Goal: Task Accomplishment & Management: Complete application form

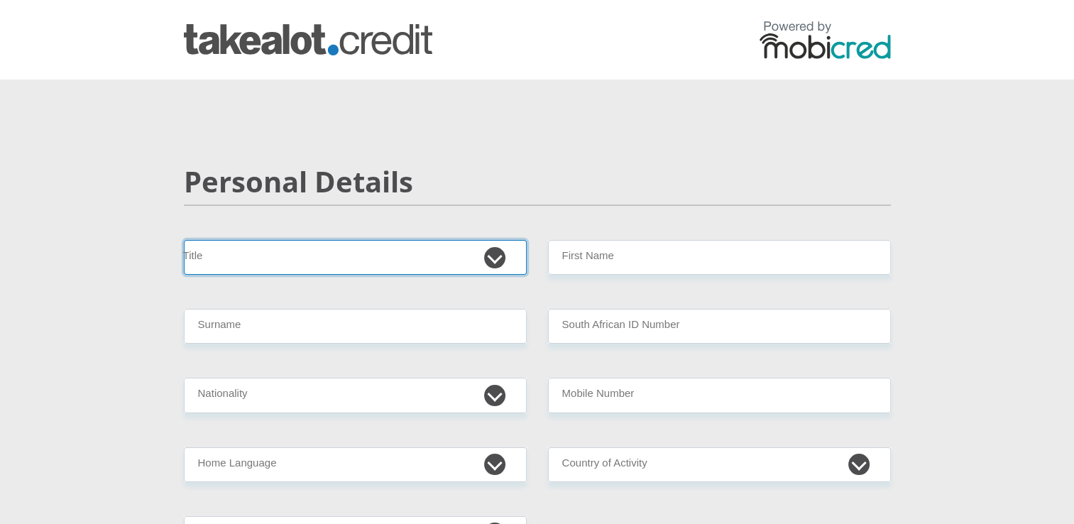
click at [301, 260] on select "Mr Ms Mrs Dr [PERSON_NAME]" at bounding box center [355, 257] width 343 height 35
select select "Mr"
click at [184, 240] on select "Mr Ms Mrs Dr [PERSON_NAME]" at bounding box center [355, 257] width 343 height 35
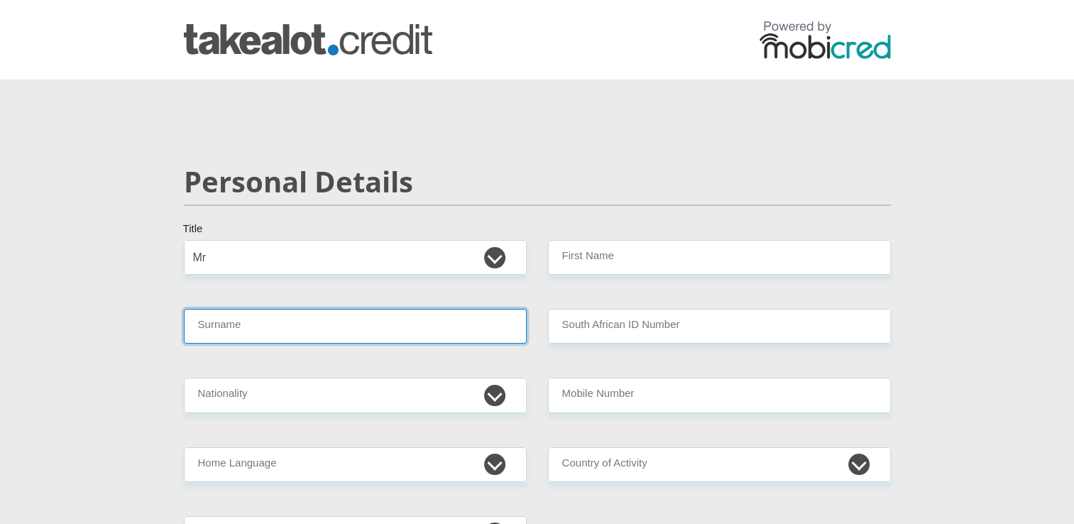
click at [249, 322] on input "Surname" at bounding box center [355, 326] width 343 height 35
type input "NJILI"
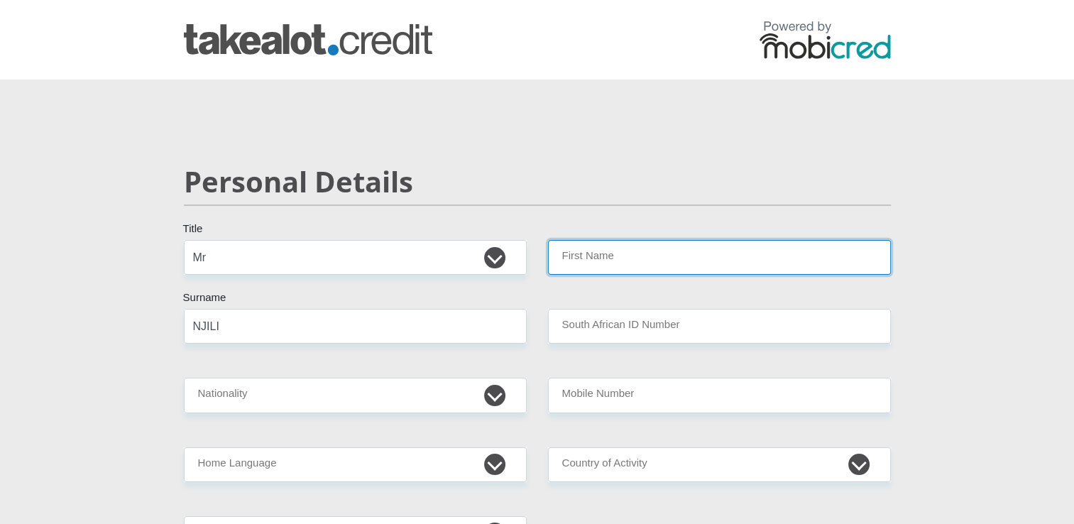
type input "AyemaErnest"
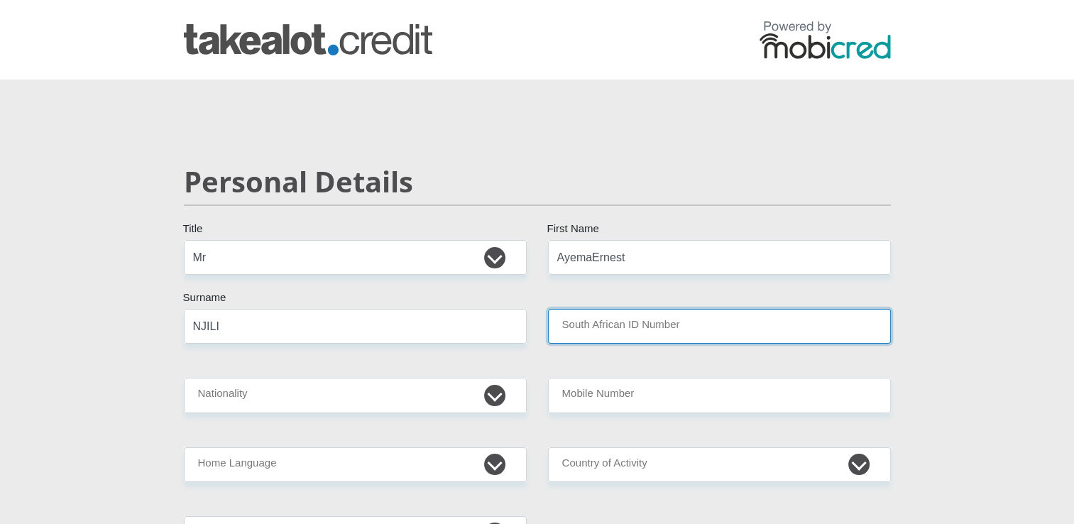
type input "0511105679084"
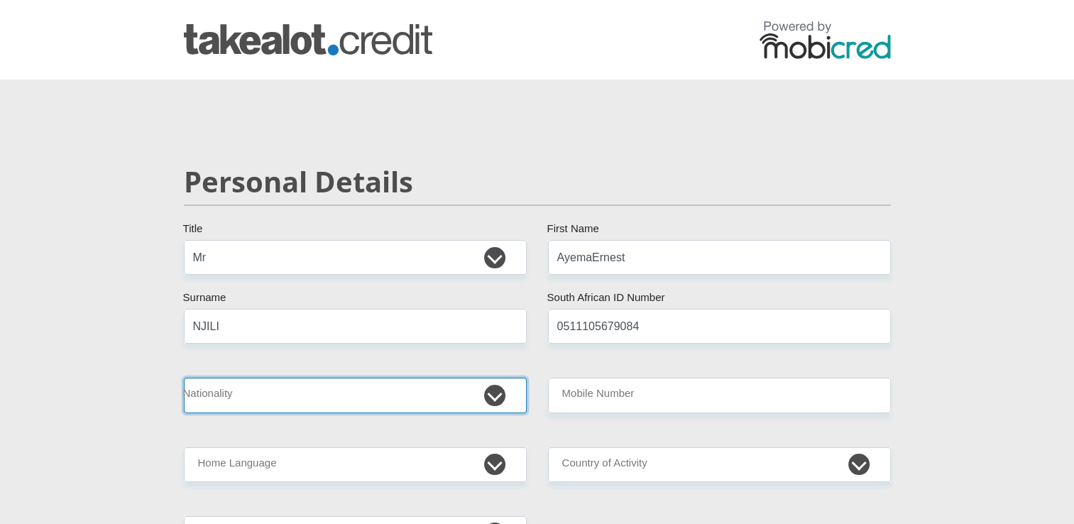
select select "ZAF"
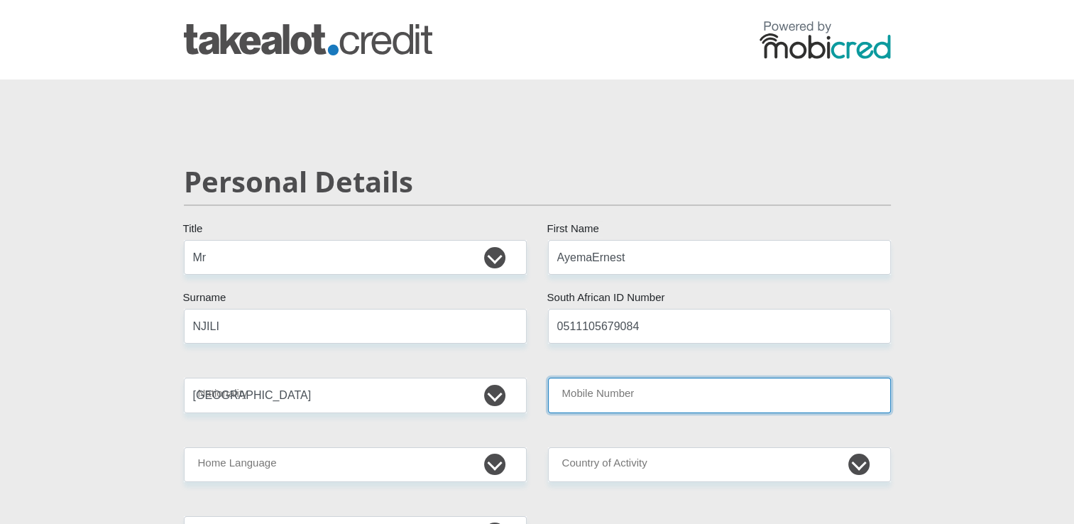
type input "0797254882"
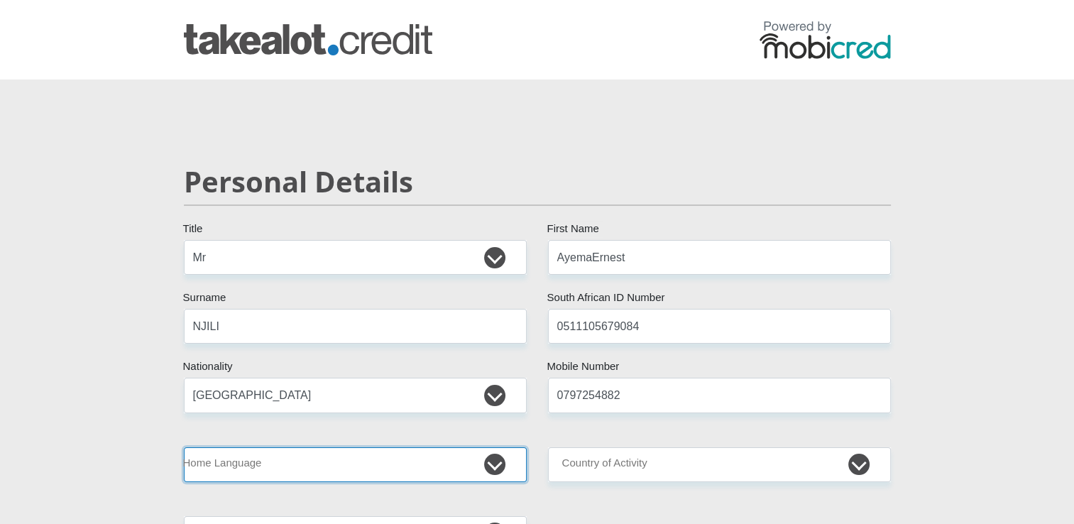
click at [400, 473] on select "Afrikaans English Sepedi South Ndebele Southern Sotho Swati Tsonga Tswana Venda…" at bounding box center [355, 464] width 343 height 35
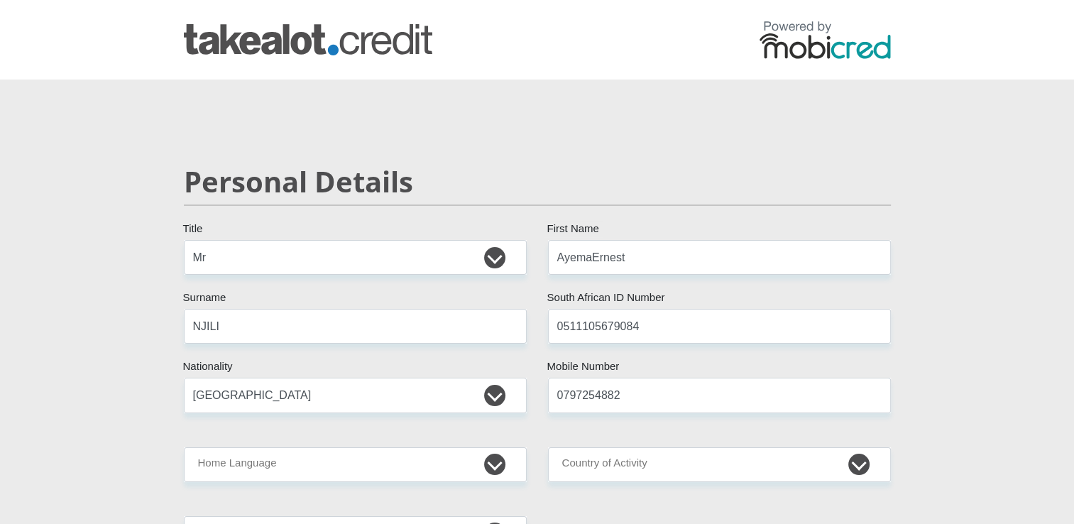
click at [181, 388] on div "[GEOGRAPHIC_DATA] [GEOGRAPHIC_DATA] [GEOGRAPHIC_DATA] [GEOGRAPHIC_DATA] [GEOGRA…" at bounding box center [355, 395] width 364 height 35
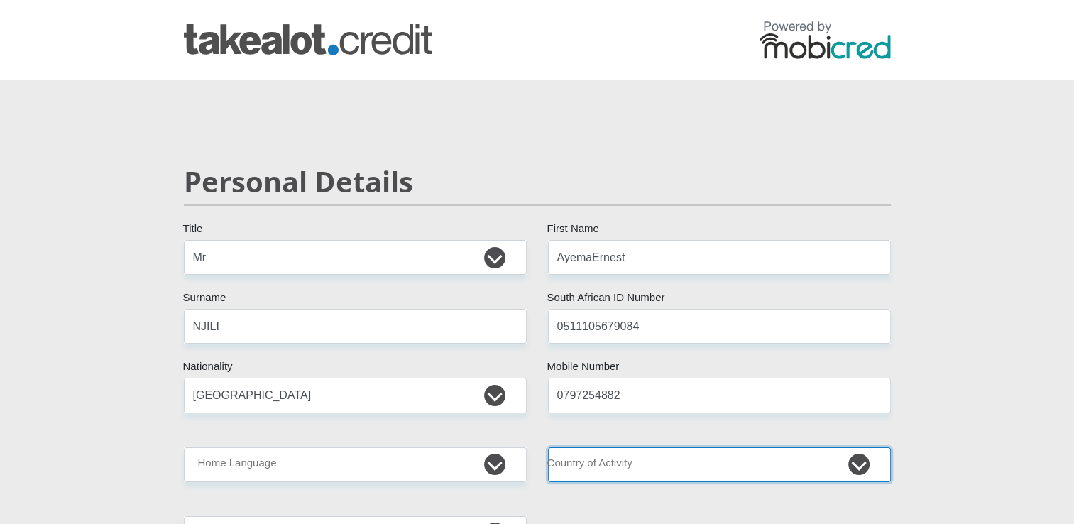
click at [752, 447] on select "[GEOGRAPHIC_DATA] [GEOGRAPHIC_DATA] [GEOGRAPHIC_DATA] [GEOGRAPHIC_DATA] [GEOGRA…" at bounding box center [719, 464] width 343 height 35
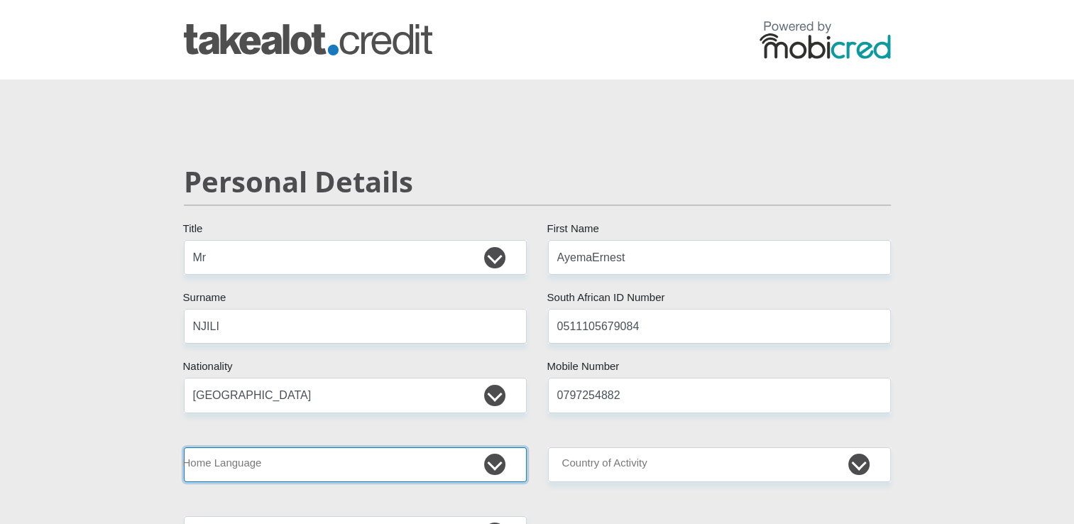
click at [500, 458] on select "Afrikaans English Sepedi South Ndebele Southern Sotho Swati Tsonga Tswana Venda…" at bounding box center [355, 464] width 343 height 35
select select "xho"
click at [184, 447] on select "Afrikaans English Sepedi South Ndebele Southern Sotho Swati Tsonga Tswana Venda…" at bounding box center [355, 464] width 343 height 35
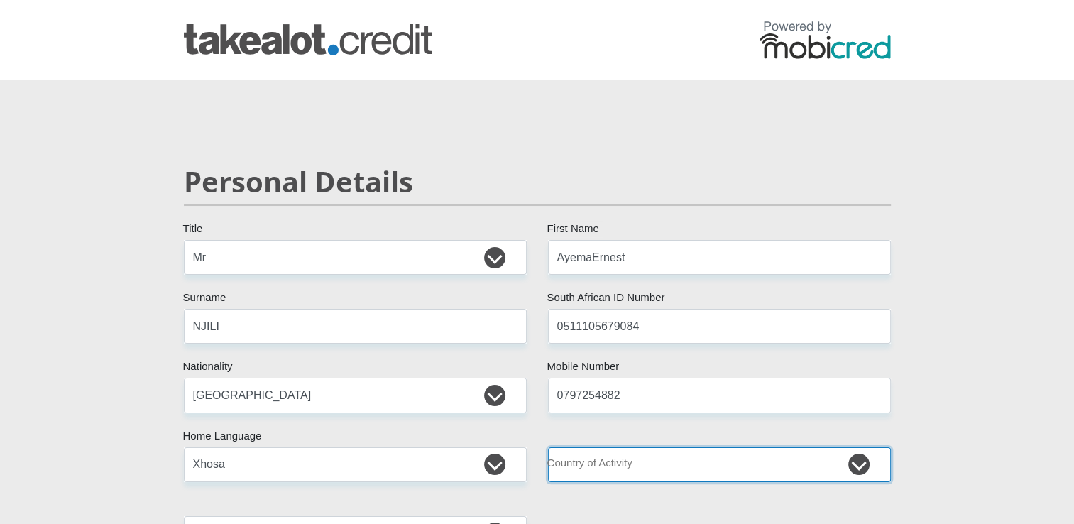
click at [806, 464] on select "[GEOGRAPHIC_DATA] [GEOGRAPHIC_DATA] [GEOGRAPHIC_DATA] [GEOGRAPHIC_DATA] [GEOGRA…" at bounding box center [719, 464] width 343 height 35
click at [548, 447] on select "[GEOGRAPHIC_DATA] [GEOGRAPHIC_DATA] [GEOGRAPHIC_DATA] [GEOGRAPHIC_DATA] [GEOGRA…" at bounding box center [719, 464] width 343 height 35
select select "ZAF"
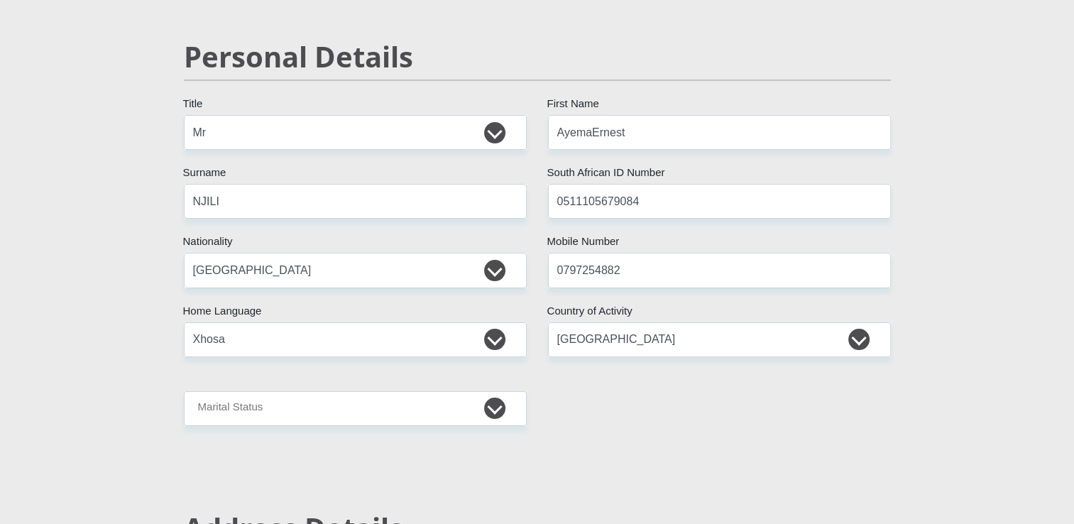
scroll to position [142, 0]
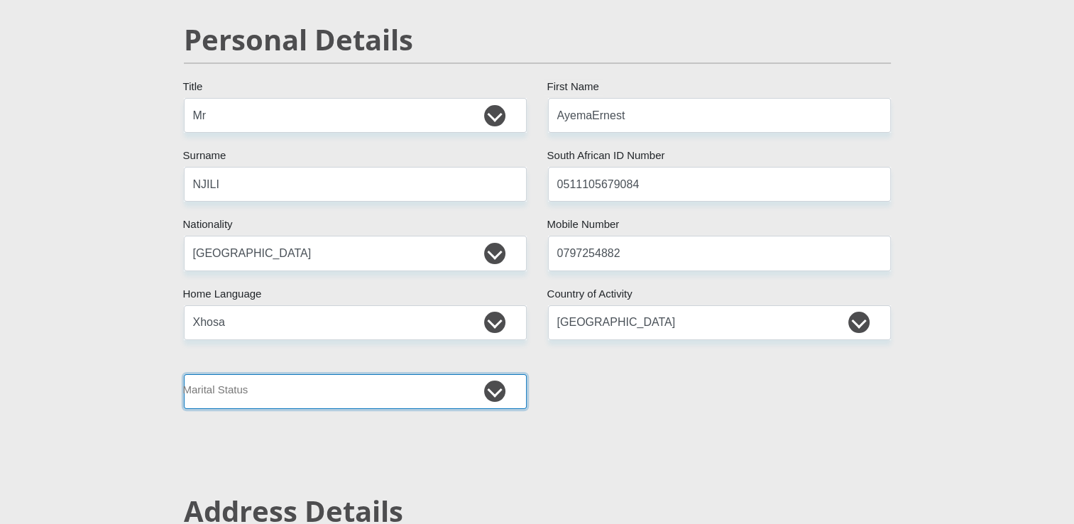
click at [498, 385] on select "Married ANC Single Divorced Widowed Married COP or Customary Law" at bounding box center [355, 391] width 343 height 35
select select "2"
click at [184, 374] on select "Married ANC Single Divorced Widowed Married COP or Customary Law" at bounding box center [355, 391] width 343 height 35
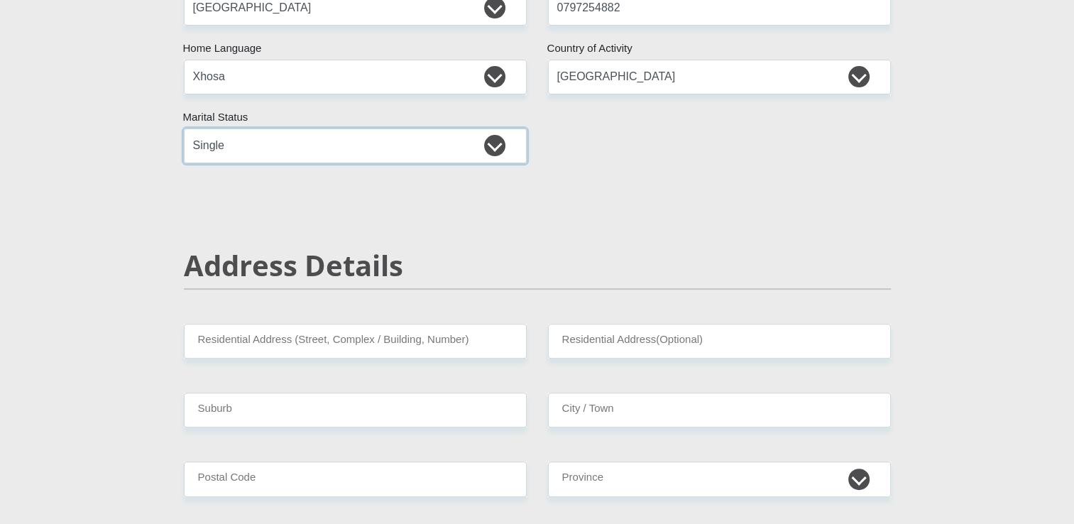
scroll to position [426, 0]
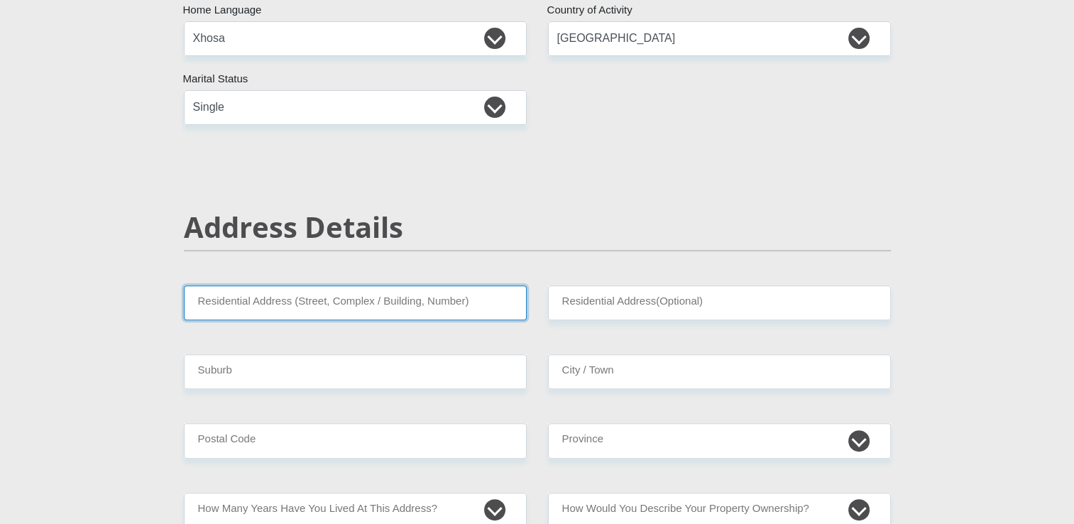
click at [402, 306] on input "Residential Address (Street, Complex / Building, Number)" at bounding box center [355, 302] width 343 height 35
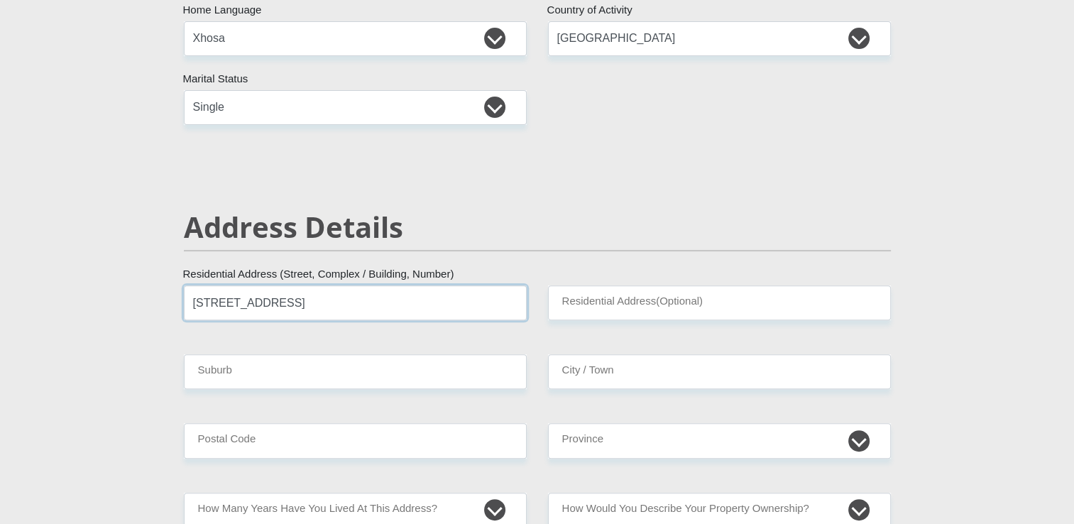
type input "[STREET_ADDRESS]"
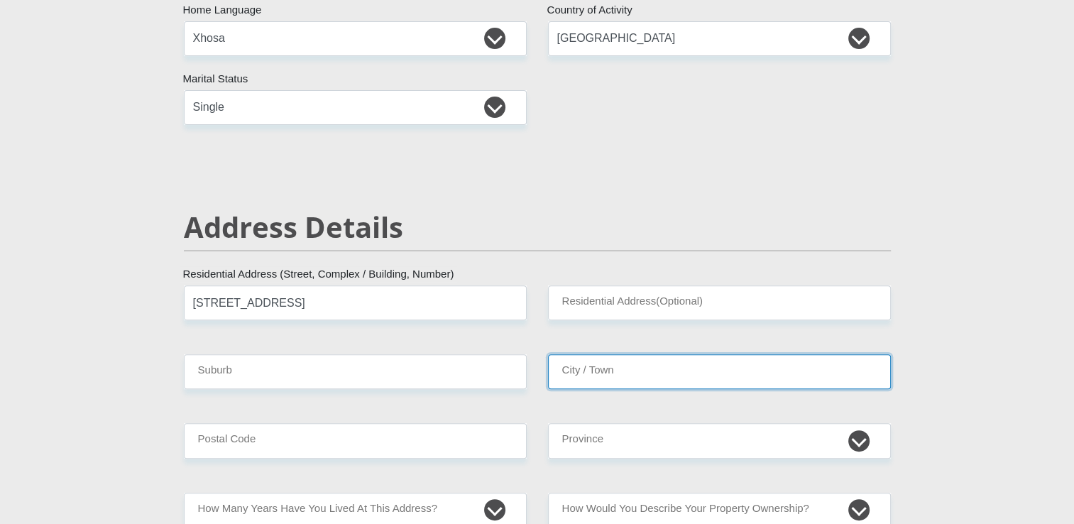
click at [620, 374] on input "City / Town" at bounding box center [719, 371] width 343 height 35
type input "Motherwell"
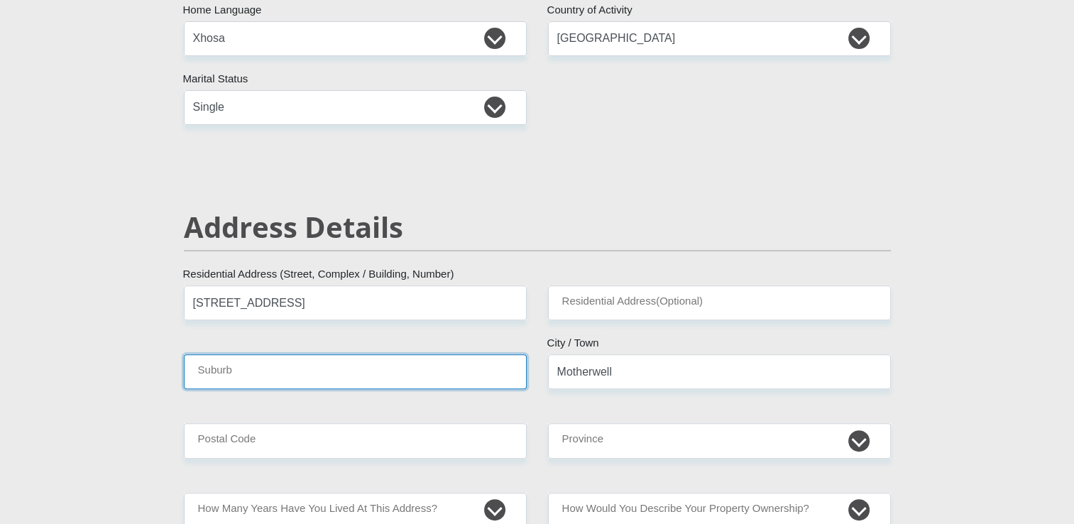
type input "Motherwell"
type input "[EMAIL_ADDRESS][DOMAIN_NAME]"
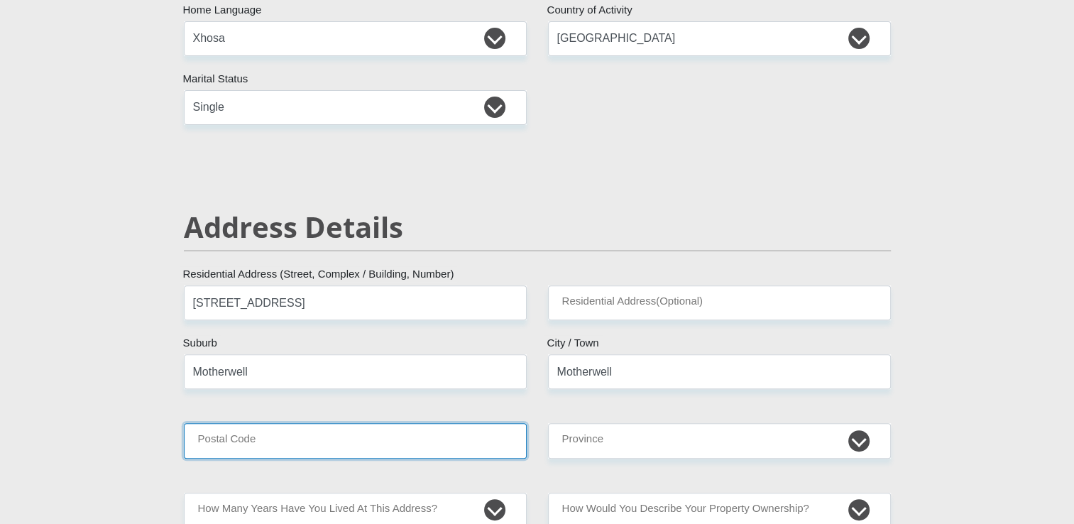
click at [406, 444] on input "Postal Code" at bounding box center [355, 440] width 343 height 35
type input "6211"
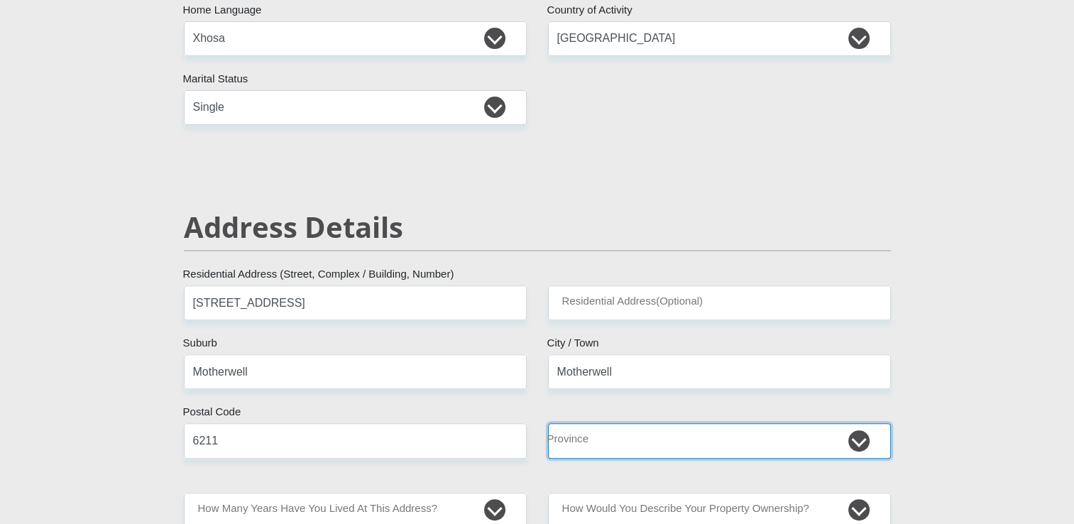
click at [687, 444] on select "Eastern Cape Free State [GEOGRAPHIC_DATA] [GEOGRAPHIC_DATA][DATE] [GEOGRAPHIC_D…" at bounding box center [719, 440] width 343 height 35
select select "[GEOGRAPHIC_DATA]"
click at [548, 423] on select "Eastern Cape Free State [GEOGRAPHIC_DATA] [GEOGRAPHIC_DATA][DATE] [GEOGRAPHIC_D…" at bounding box center [719, 440] width 343 height 35
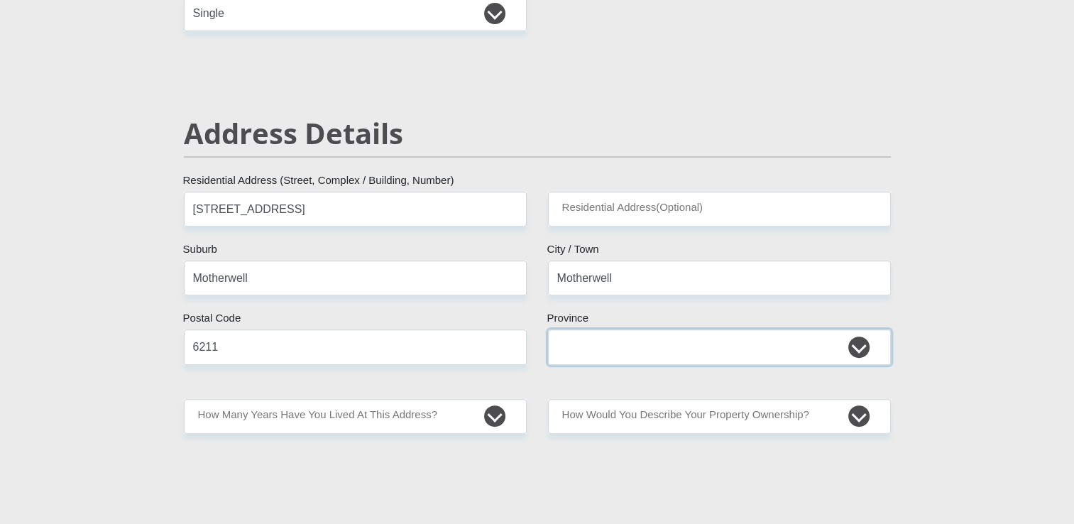
scroll to position [596, 0]
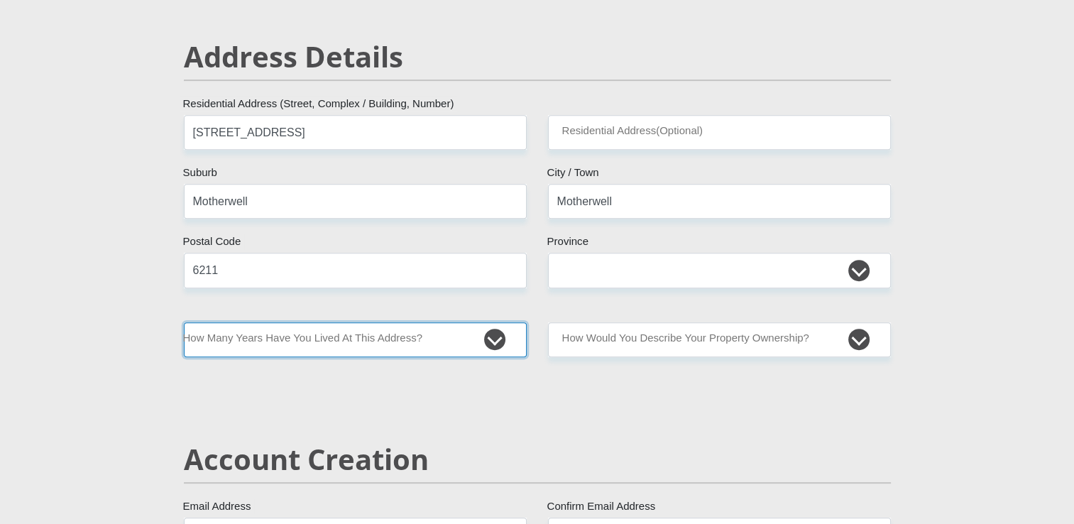
click at [407, 345] on select "less than 1 year 1-3 years 3-5 years 5+ years" at bounding box center [355, 339] width 343 height 35
click at [184, 322] on select "less than 1 year 1-3 years 3-5 years 5+ years" at bounding box center [355, 339] width 343 height 35
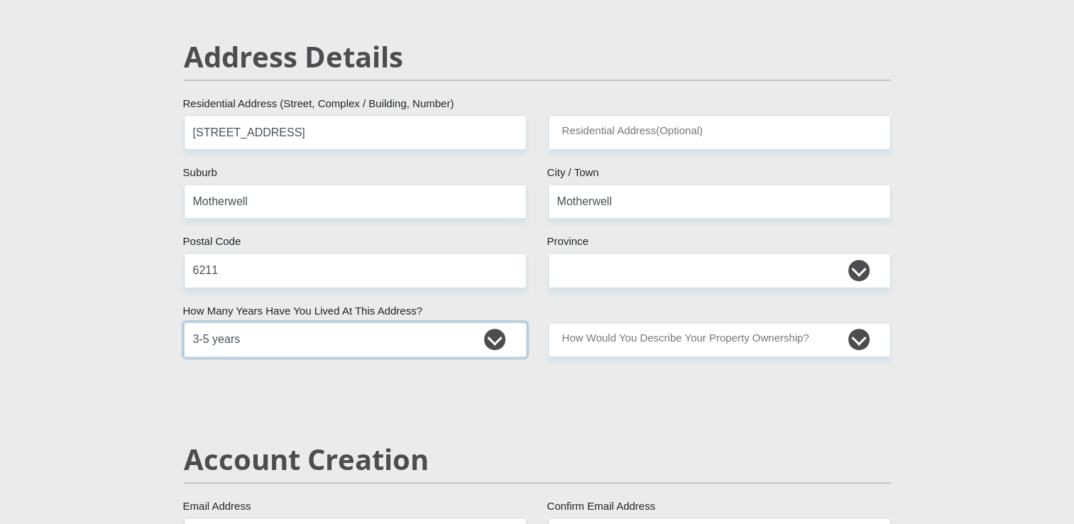
click at [491, 337] on select "less than 1 year 1-3 years 3-5 years 5+ years" at bounding box center [355, 339] width 343 height 35
select select "5"
click at [184, 322] on select "less than 1 year 1-3 years 3-5 years 5+ years" at bounding box center [355, 339] width 343 height 35
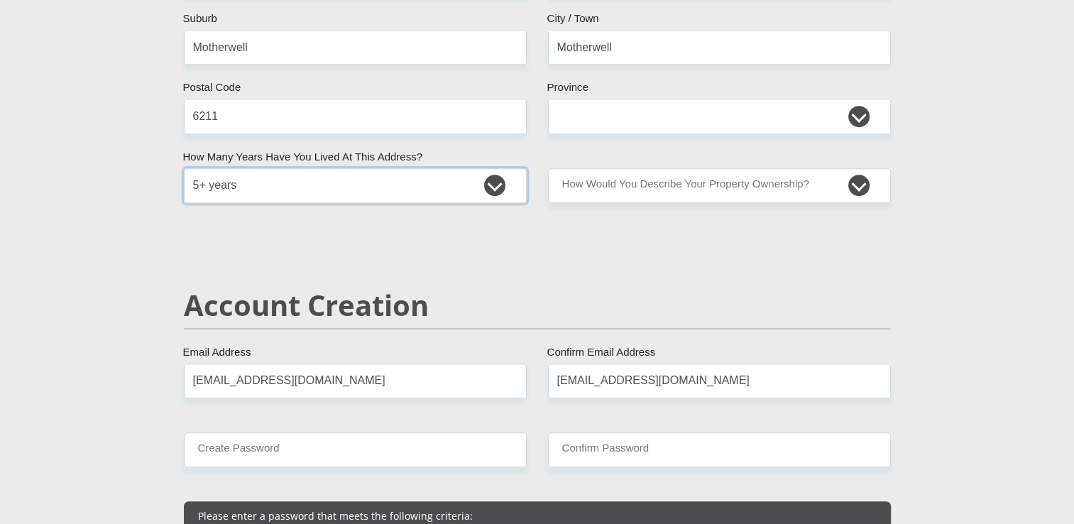
scroll to position [757, 0]
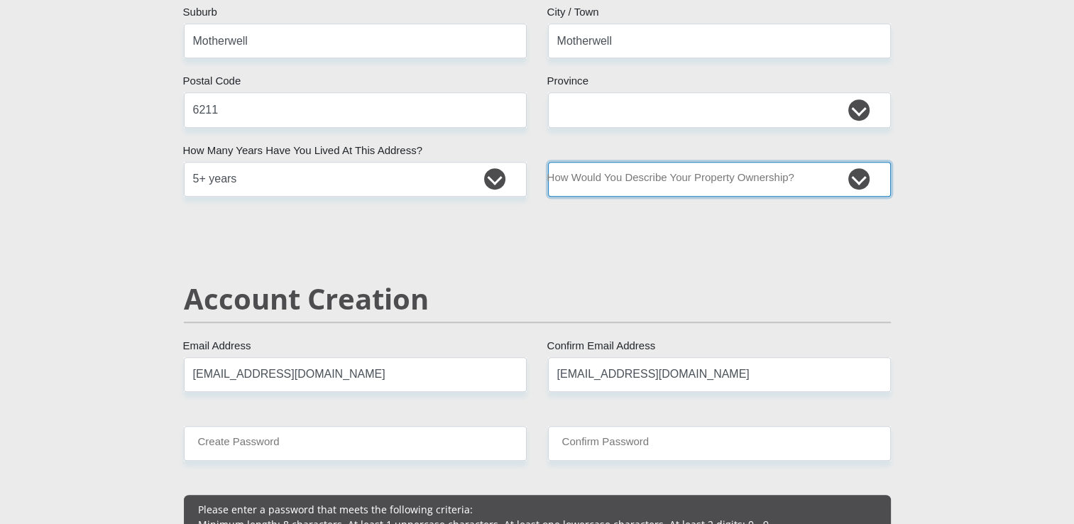
click at [673, 182] on select "Owned Rented Family Owned Company Dwelling" at bounding box center [719, 179] width 343 height 35
select select "parents"
click at [548, 162] on select "Owned Rented Family Owned Company Dwelling" at bounding box center [719, 179] width 343 height 35
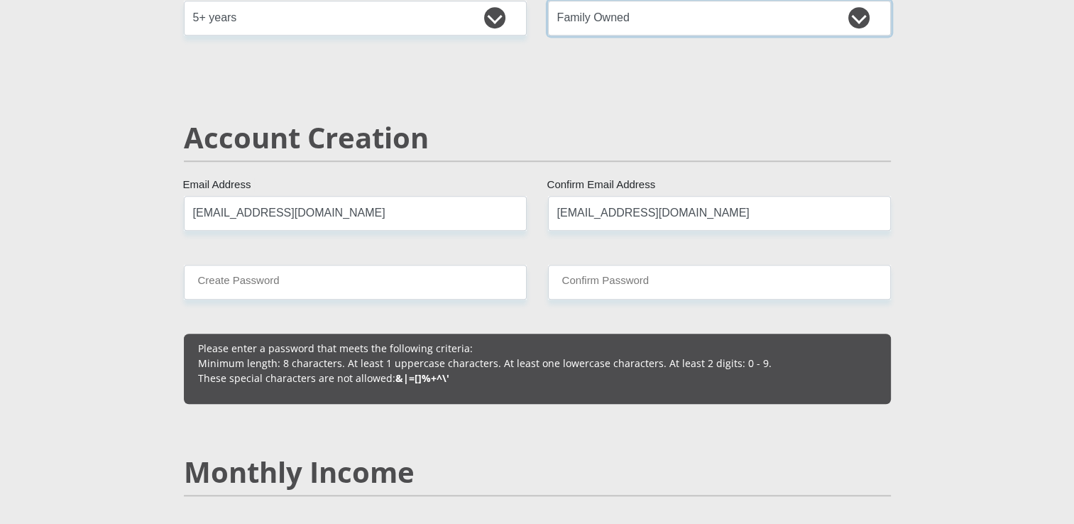
scroll to position [965, 0]
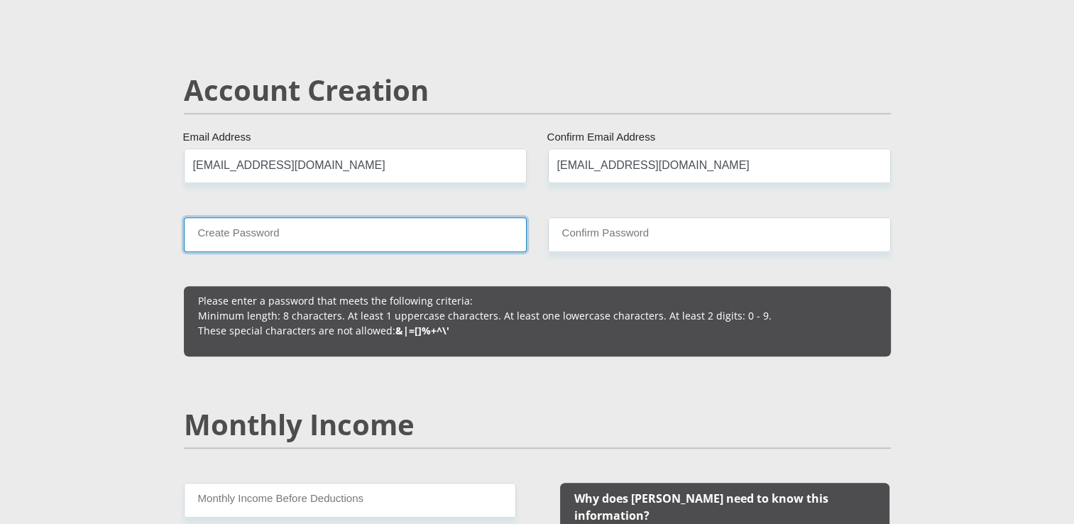
click at [347, 226] on input "Create Password" at bounding box center [355, 234] width 343 height 35
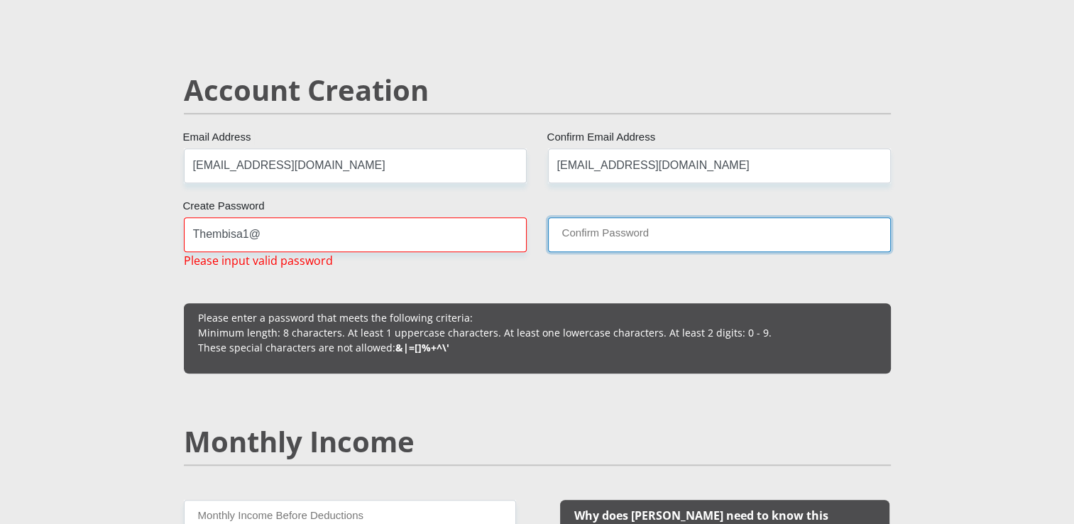
click at [650, 231] on input "Confirm Password" at bounding box center [719, 234] width 343 height 35
click at [622, 246] on input "Confirm Password" at bounding box center [719, 234] width 343 height 35
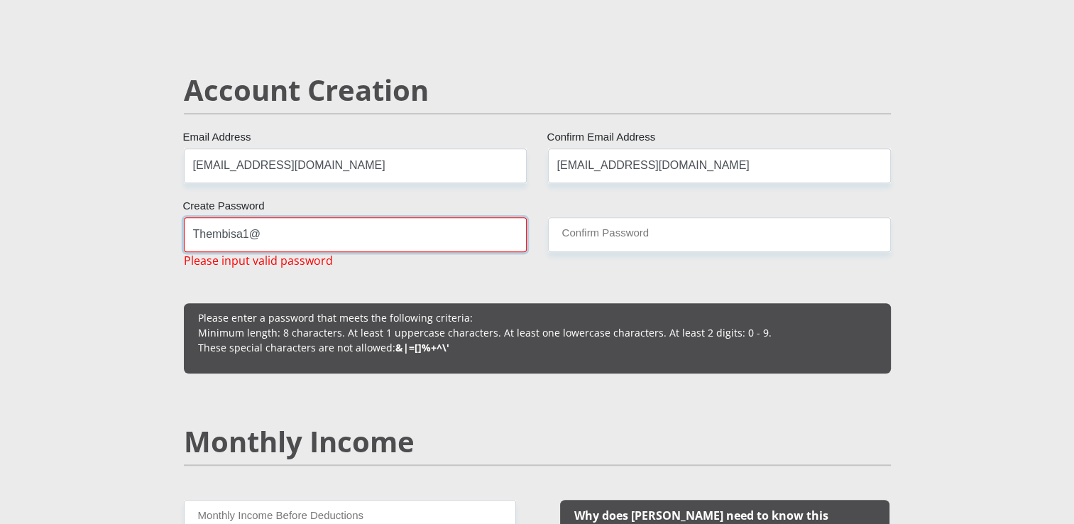
click at [472, 242] on input "Thembisa1@" at bounding box center [355, 234] width 343 height 35
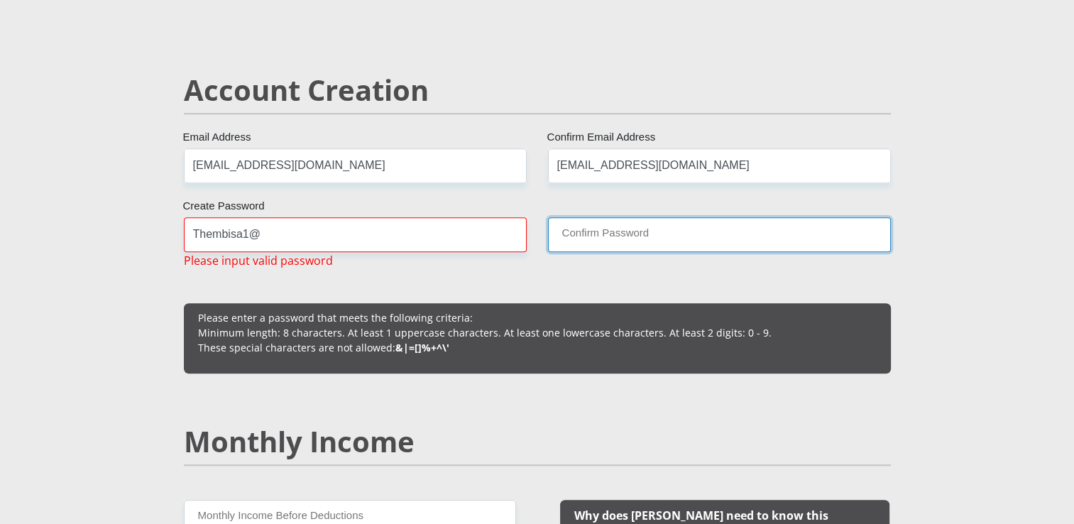
click at [615, 237] on input "Confirm Password" at bounding box center [719, 234] width 343 height 35
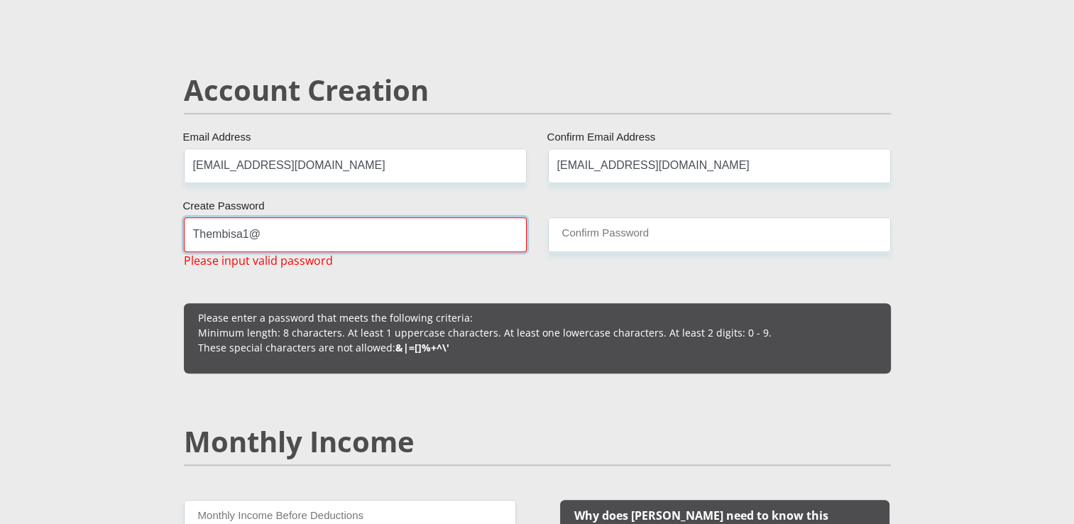
click at [330, 238] on input "Thembisa1@" at bounding box center [355, 234] width 343 height 35
type input "T"
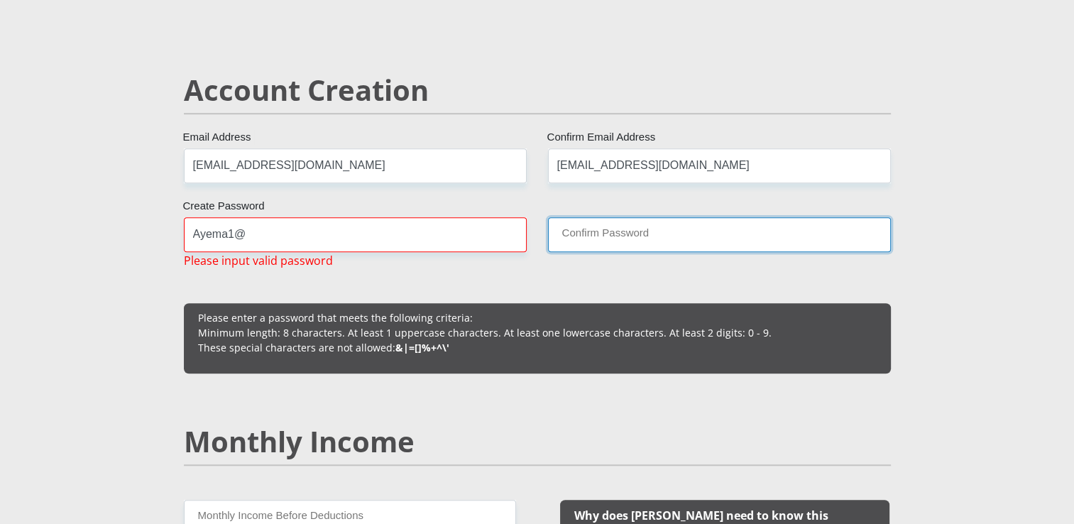
click at [619, 231] on input "Confirm Password" at bounding box center [719, 234] width 343 height 35
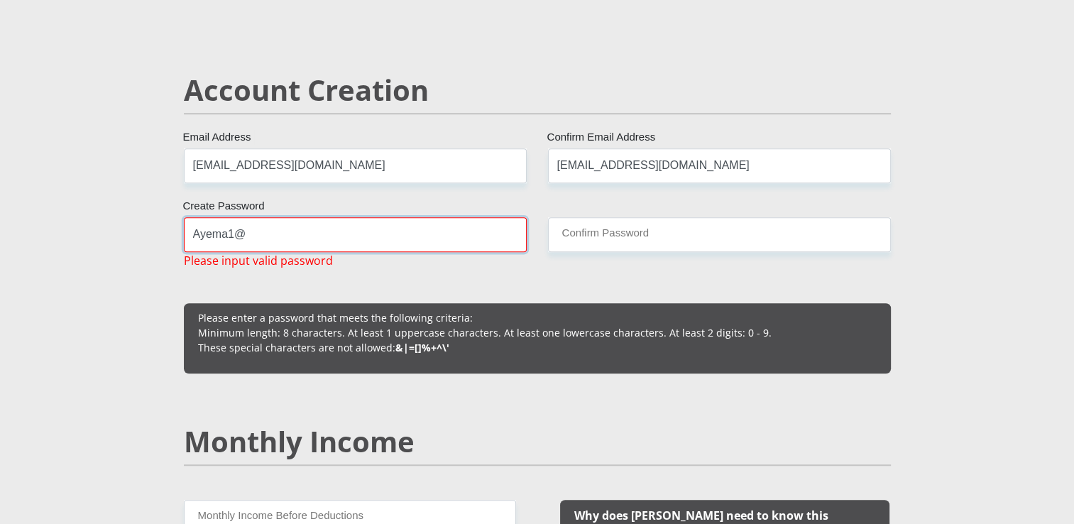
click at [231, 236] on input "Ayema1@" at bounding box center [355, 234] width 343 height 35
click at [250, 237] on input "Ayema12@" at bounding box center [355, 234] width 343 height 35
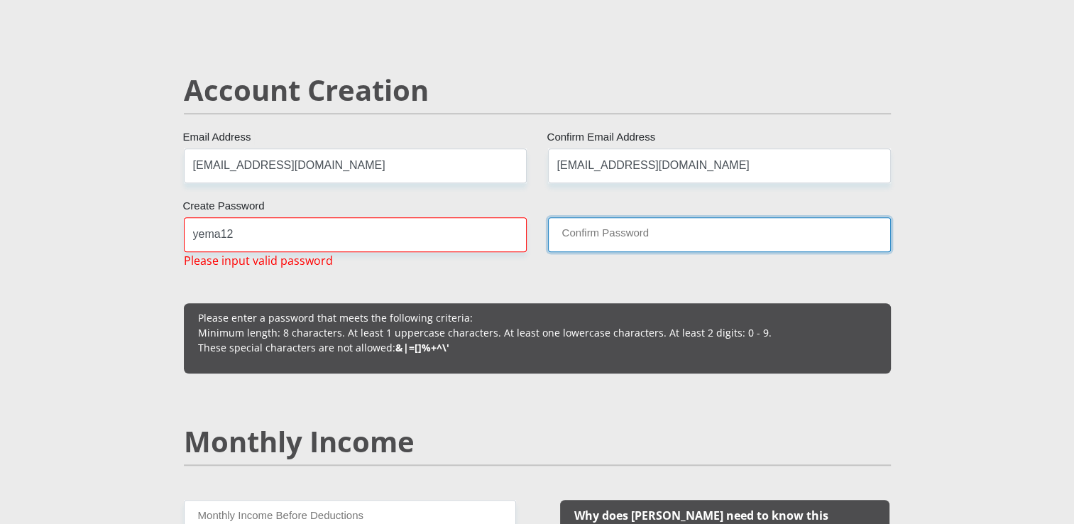
click at [639, 231] on input "Confirm Password" at bounding box center [719, 234] width 343 height 35
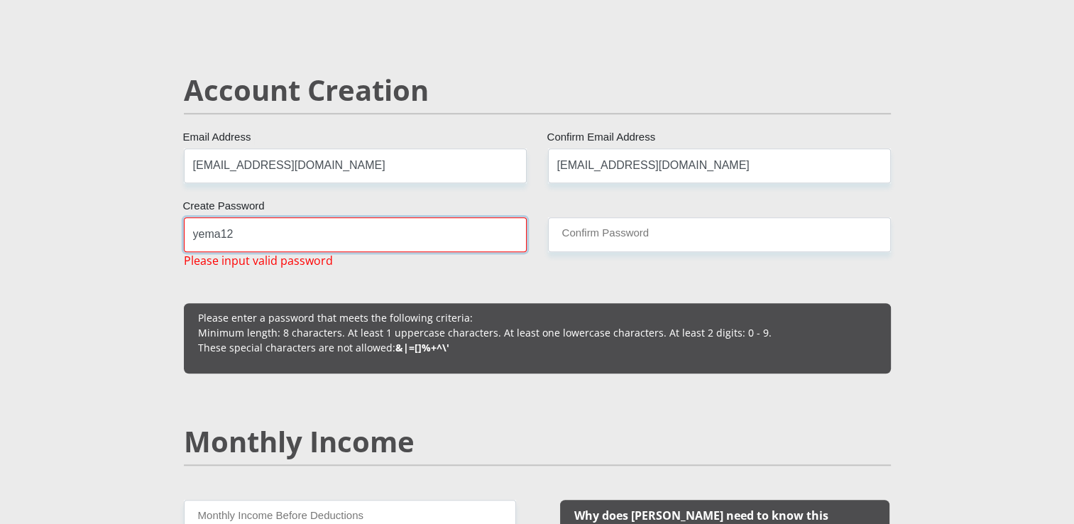
click at [232, 231] on input "yema12" at bounding box center [355, 234] width 343 height 35
type input "y"
type input "a"
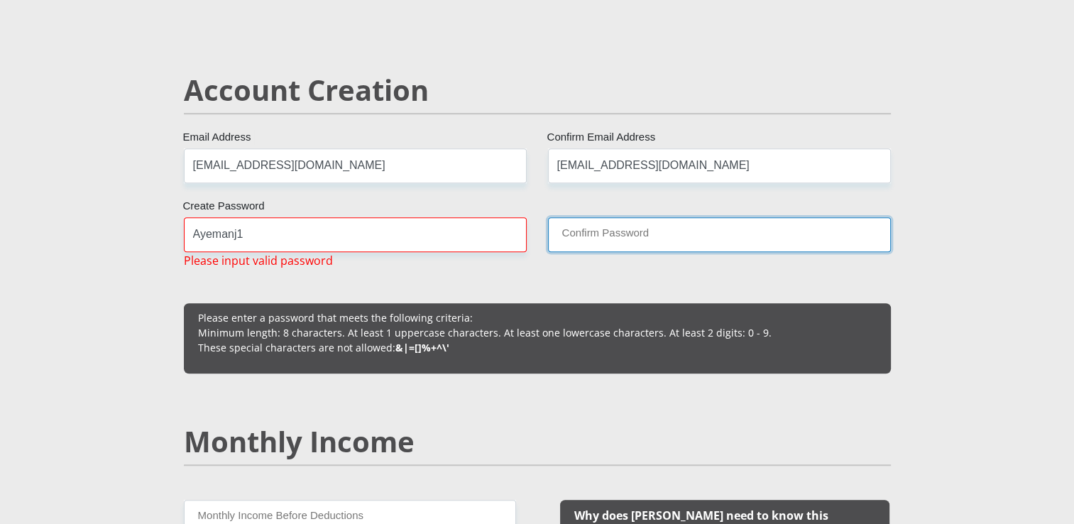
click at [637, 237] on input "Confirm Password" at bounding box center [719, 234] width 343 height 35
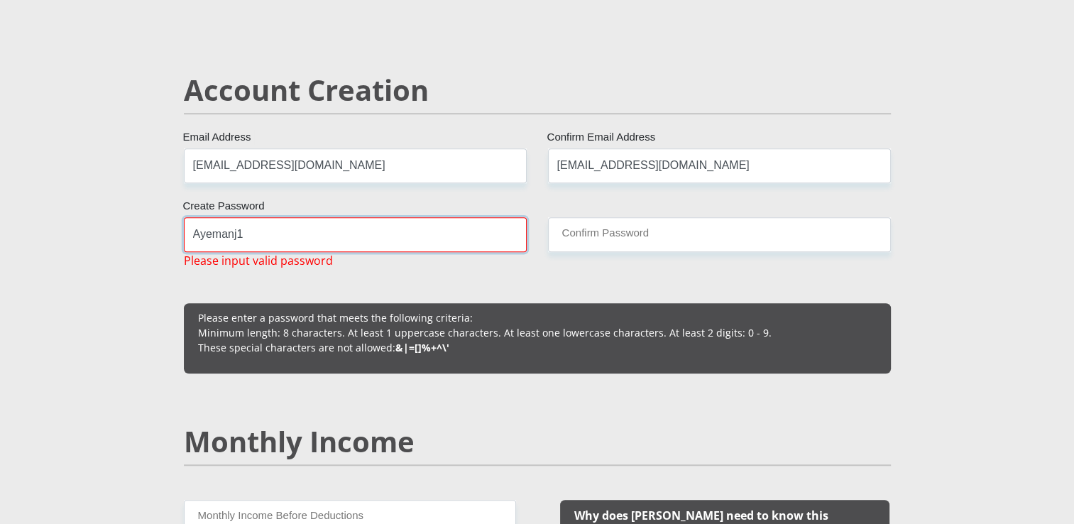
click at [330, 234] on input "Ayemanj1" at bounding box center [355, 234] width 343 height 35
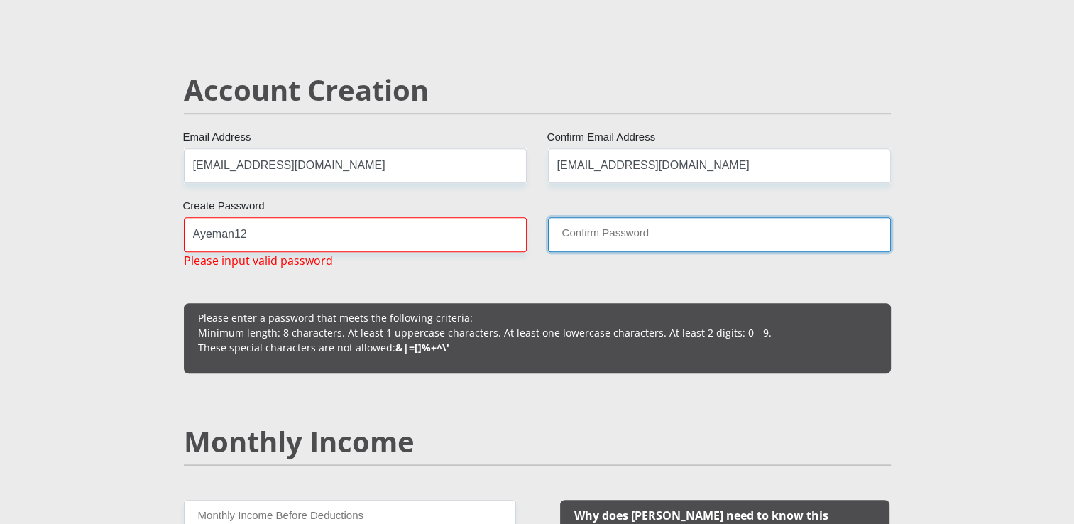
click at [661, 222] on input "Confirm Password" at bounding box center [719, 234] width 343 height 35
click at [608, 240] on input "Confirm Password" at bounding box center [719, 234] width 343 height 35
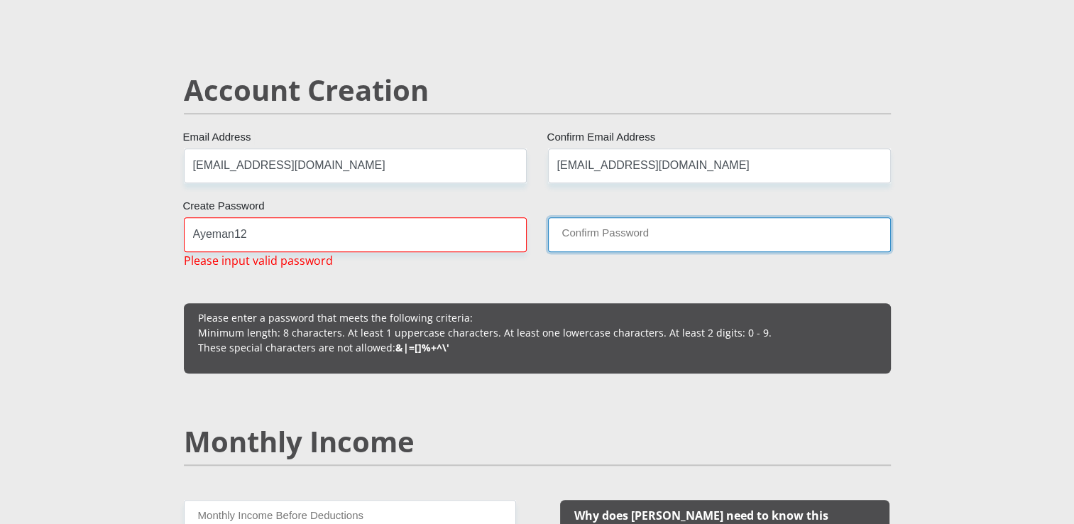
click at [611, 239] on input "Confirm Password" at bounding box center [719, 234] width 343 height 35
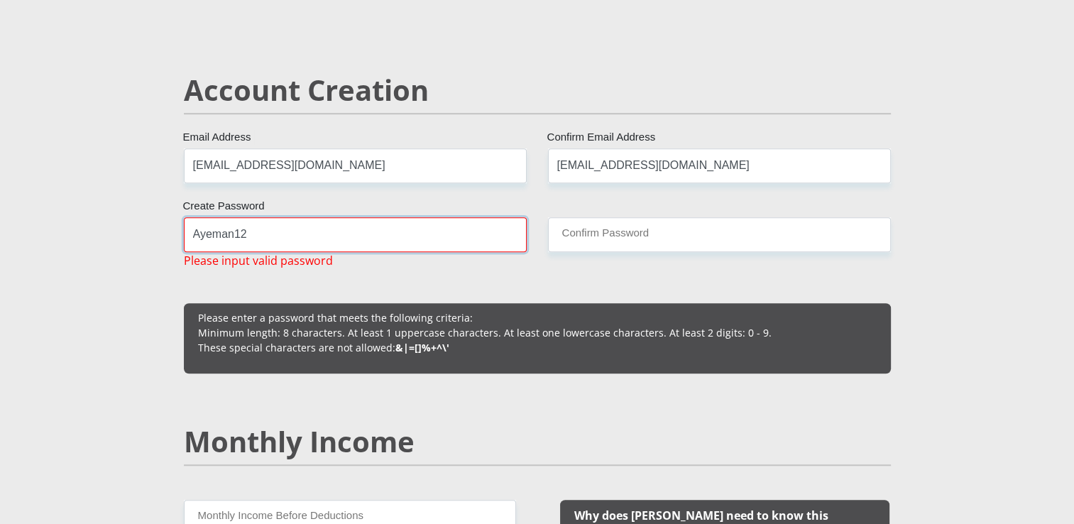
click at [273, 231] on input "Ayeman12" at bounding box center [355, 234] width 343 height 35
type input "Aye 00"
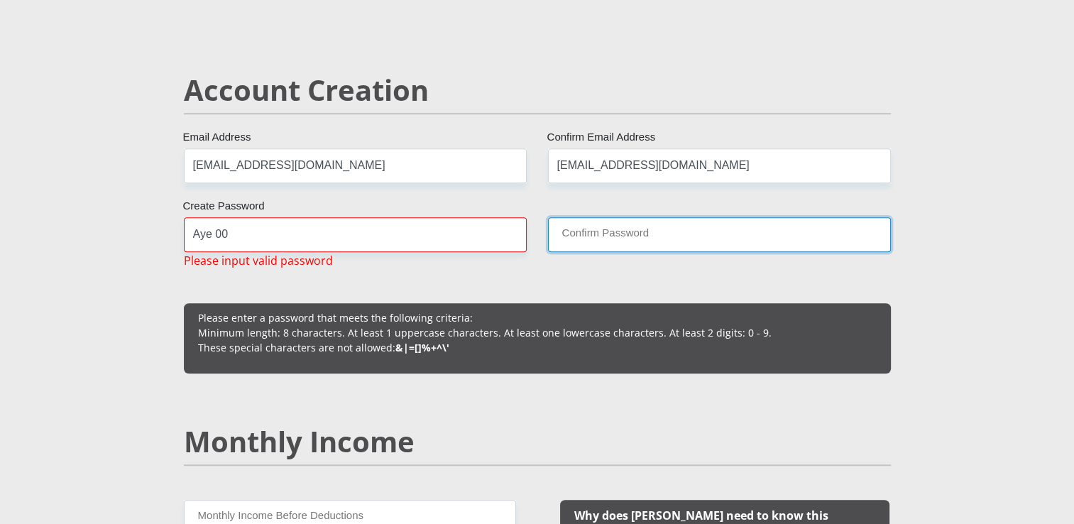
click at [568, 221] on input "Confirm Password" at bounding box center [719, 234] width 343 height 35
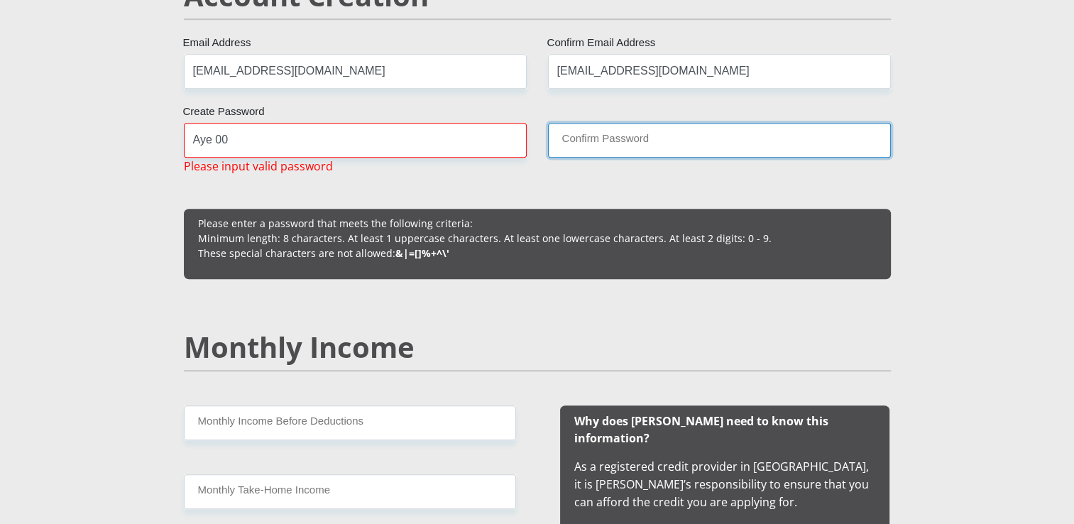
scroll to position [1136, 0]
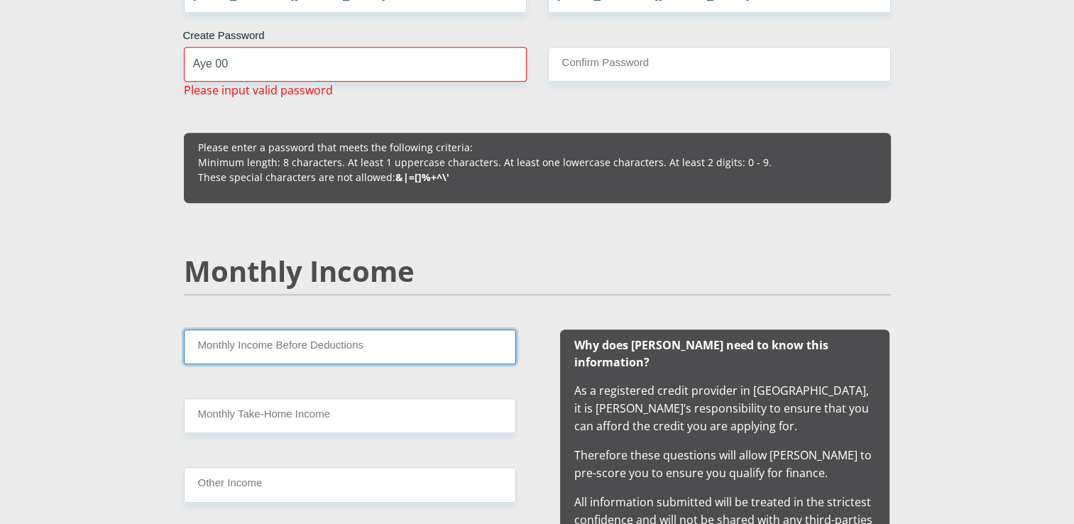
drag, startPoint x: 1080, startPoint y: 514, endPoint x: 449, endPoint y: 335, distance: 655.9
click at [449, 335] on input "Monthly Income Before Deductions" at bounding box center [350, 346] width 332 height 35
click at [250, 349] on input "Monthly Income Before Deductions" at bounding box center [350, 346] width 332 height 35
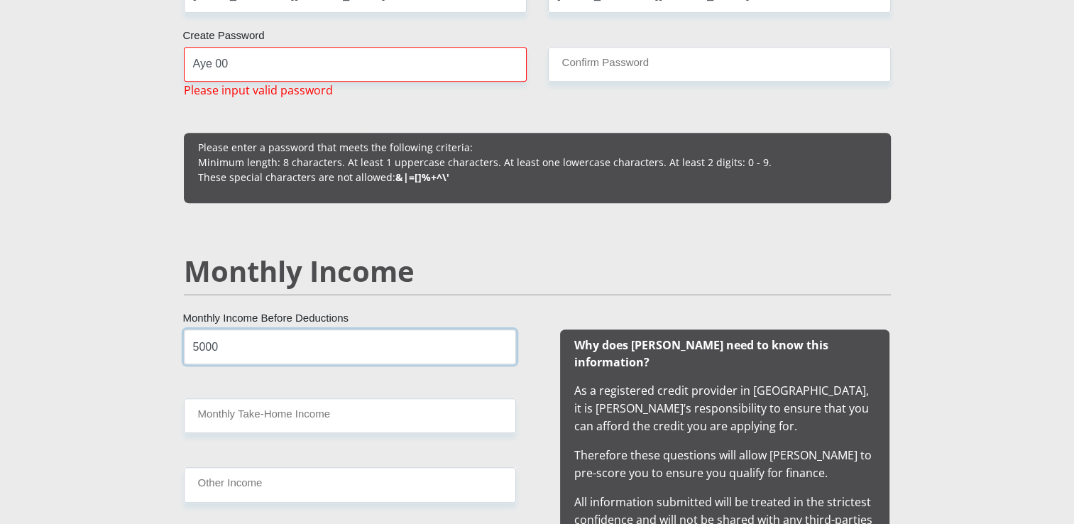
type input "5000"
click at [249, 419] on input "Monthly Take-Home Income" at bounding box center [350, 415] width 332 height 35
click at [217, 512] on div "5000 Monthly Income Before Deductions 1500 Monthly Take-Home Income Other Income" at bounding box center [350, 441] width 375 height 224
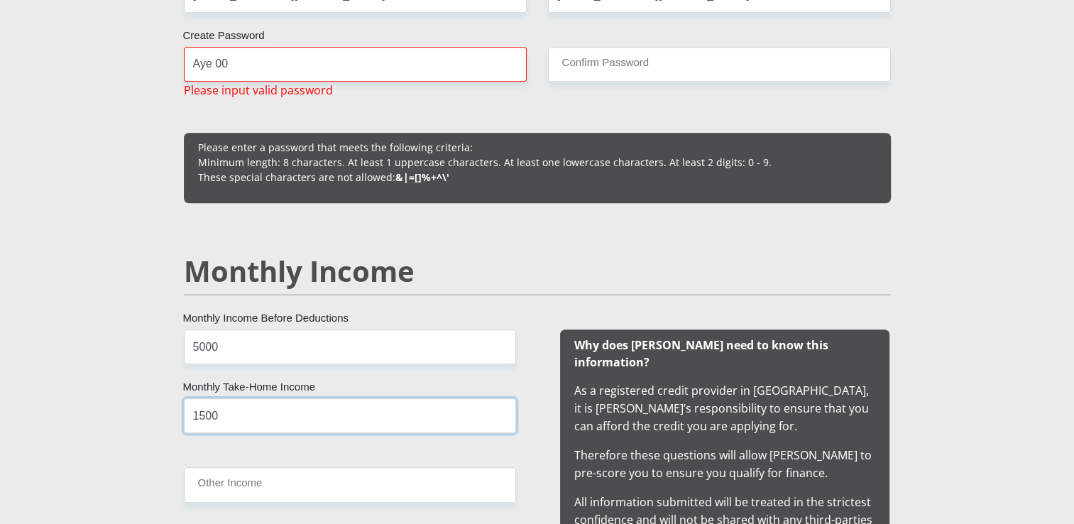
click at [270, 407] on input "1500" at bounding box center [350, 415] width 332 height 35
type input "1000"
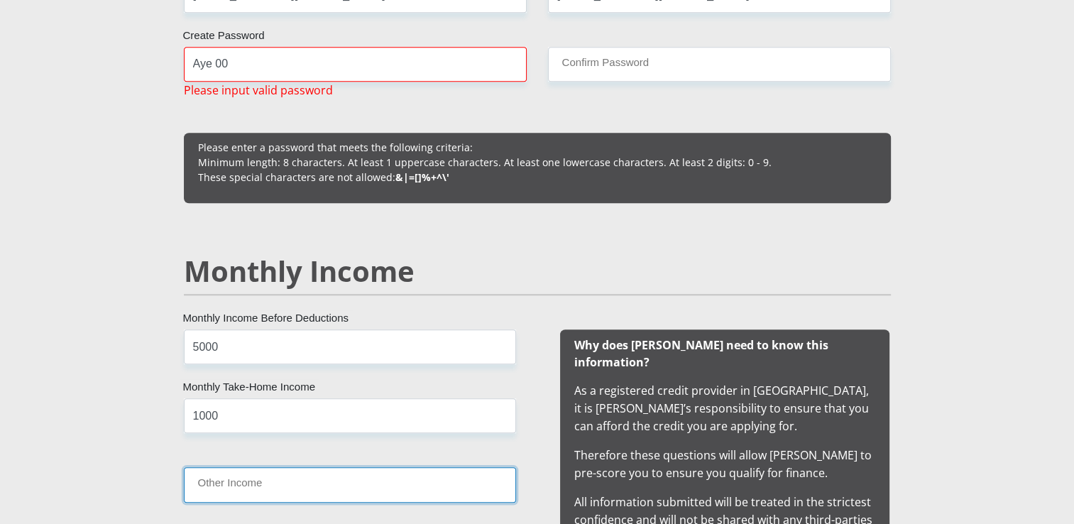
click at [260, 484] on input "Other Income" at bounding box center [350, 484] width 332 height 35
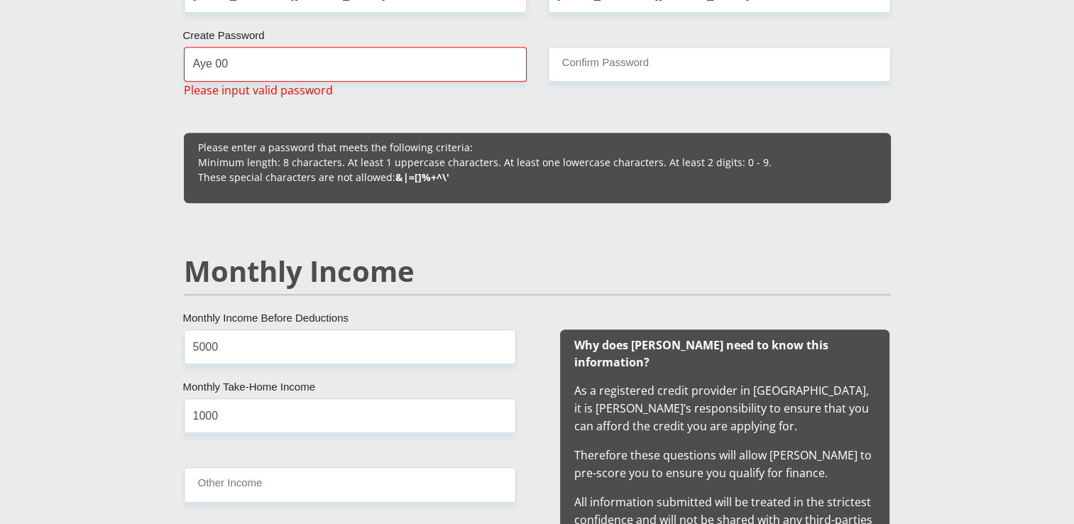
click at [544, 456] on div "Why does [PERSON_NAME] need to know this information? As a registered credit pr…" at bounding box center [724, 441] width 375 height 224
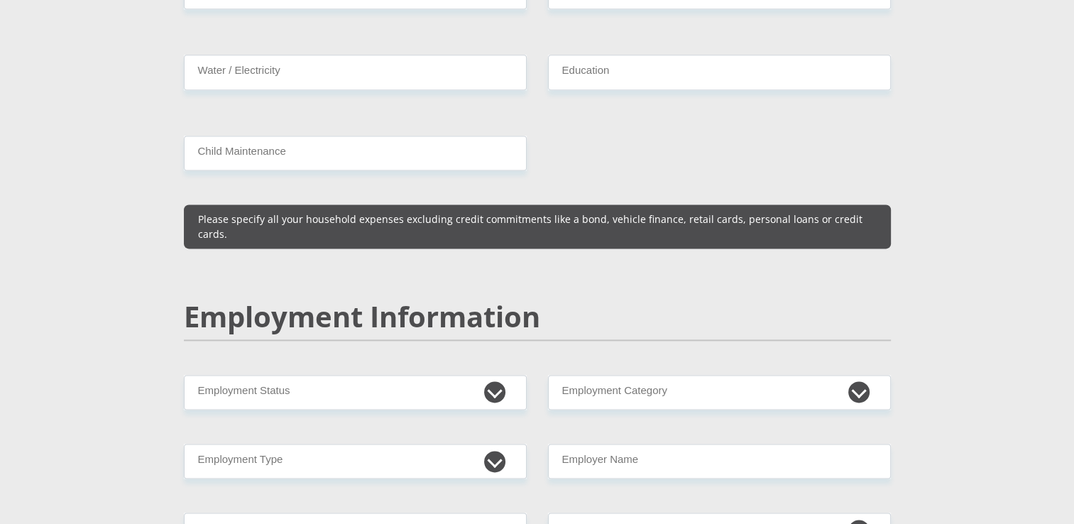
scroll to position [1931, 0]
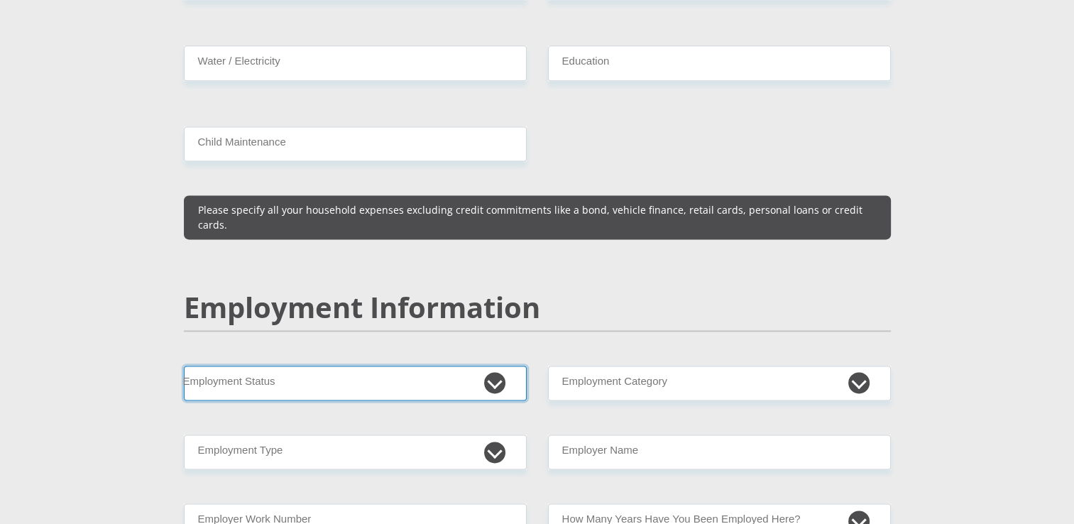
click at [505, 366] on select "Permanent/Full-time Part-time/Casual [DEMOGRAPHIC_DATA] Worker Self-Employed Ho…" at bounding box center [355, 383] width 343 height 35
select select "2"
click at [184, 366] on select "Permanent/Full-time Part-time/Casual [DEMOGRAPHIC_DATA] Worker Self-Employed Ho…" at bounding box center [355, 383] width 343 height 35
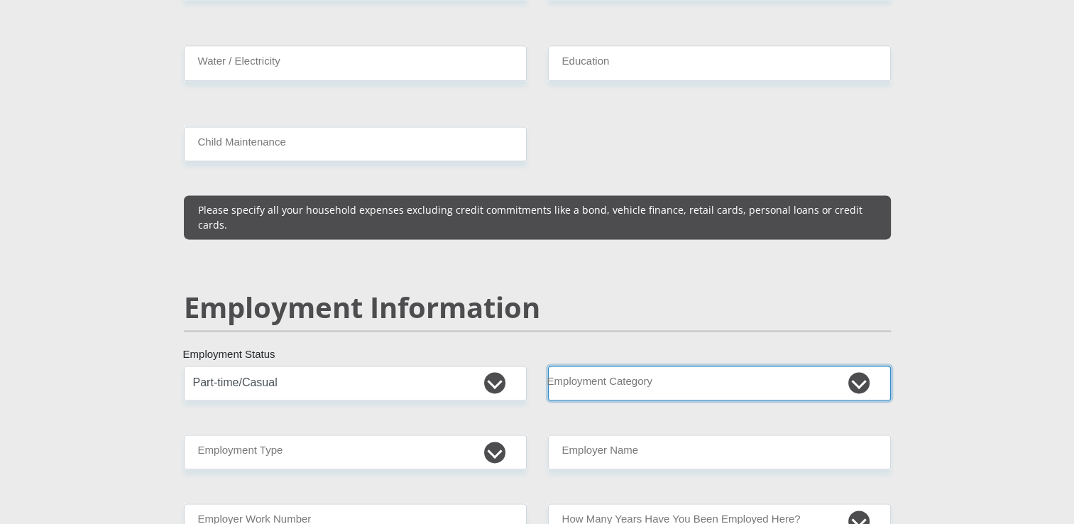
click at [659, 366] on select "AGRICULTURE ALCOHOL & TOBACCO CONSTRUCTION MATERIALS METALLURGY EQUIPMENT FOR R…" at bounding box center [719, 383] width 343 height 35
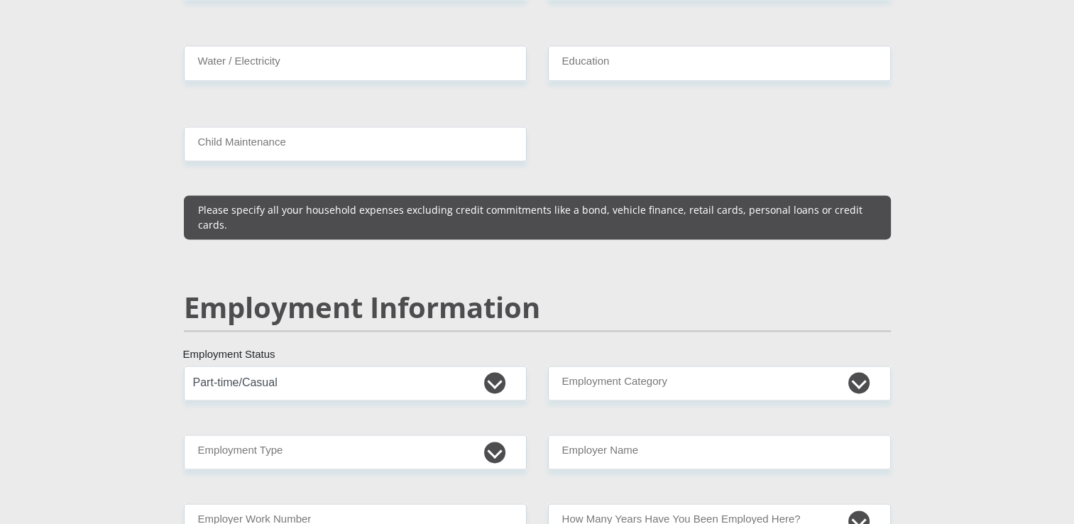
click at [967, 82] on section "Personal Details Mr Ms Mrs Dr [PERSON_NAME] Title AyemaErnest First Name NJILI …" at bounding box center [537, 387] width 1074 height 4476
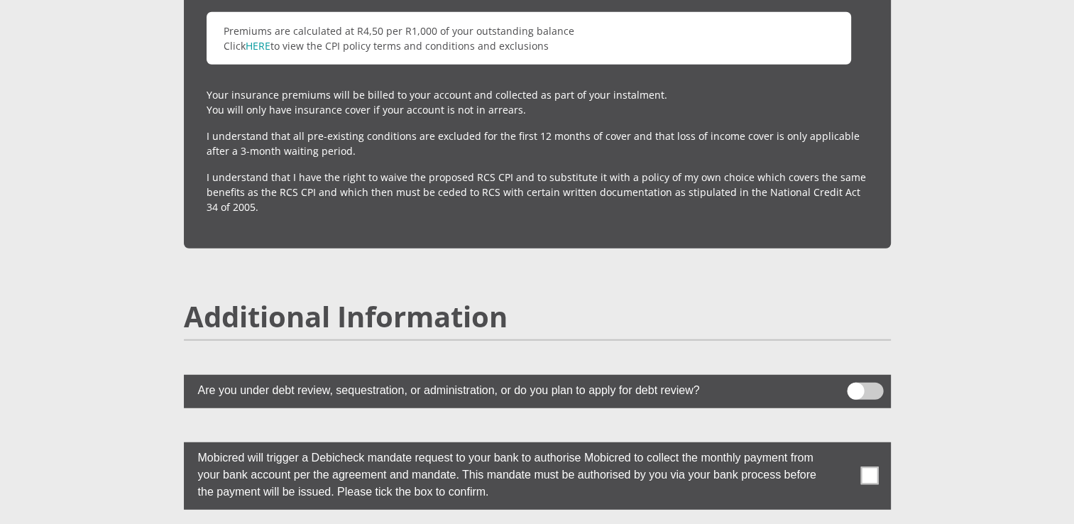
scroll to position [3702, 0]
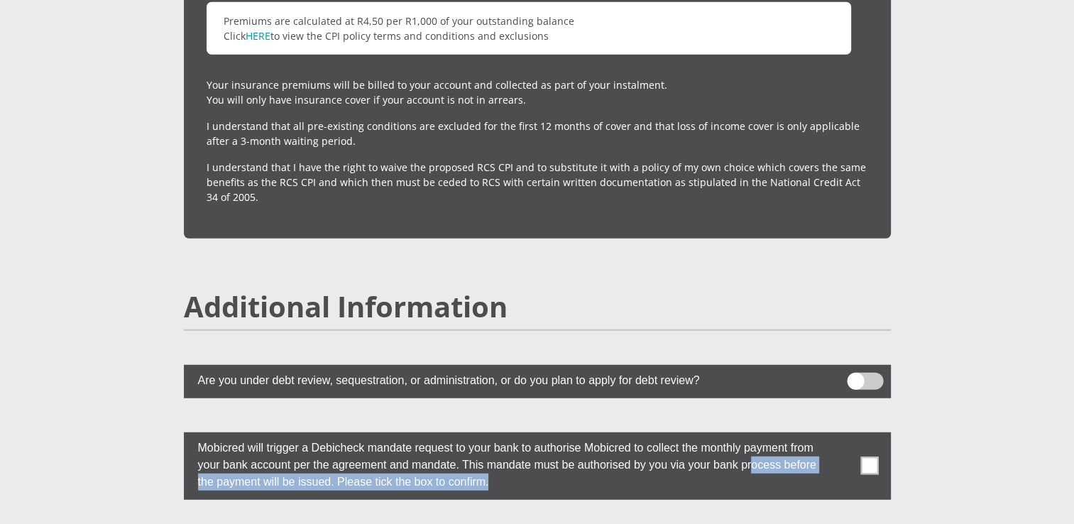
drag, startPoint x: 1077, startPoint y: 512, endPoint x: 1076, endPoint y: 469, distance: 42.6
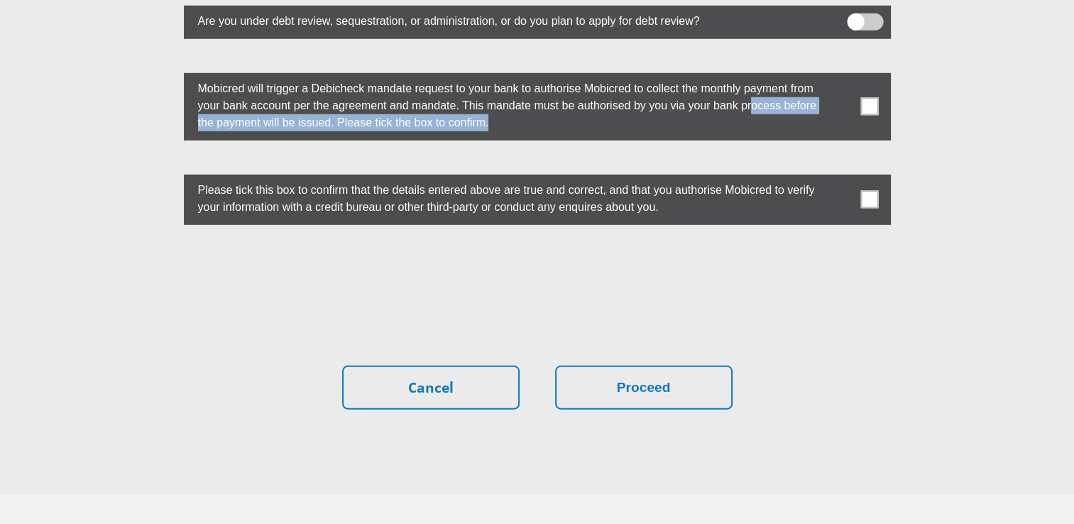
scroll to position [4077, 0]
